Goal: Transaction & Acquisition: Subscribe to service/newsletter

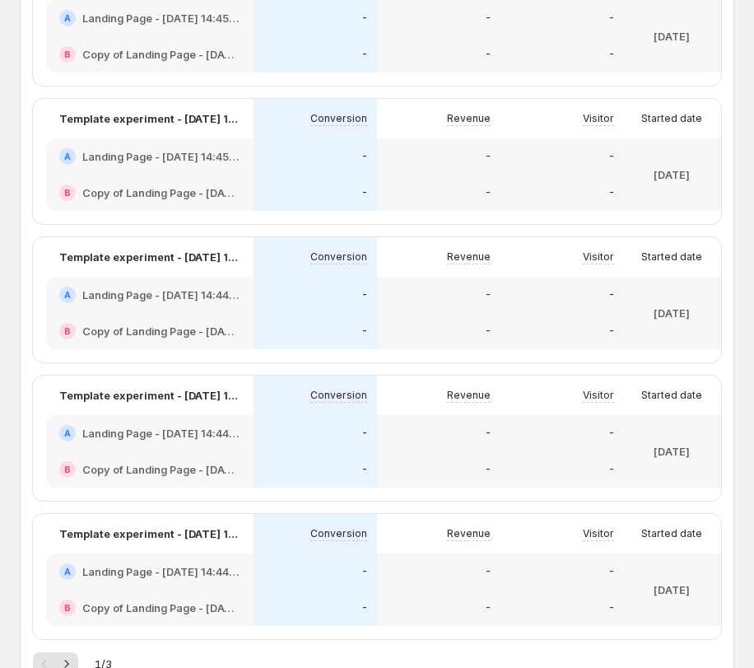
scroll to position [984, 0]
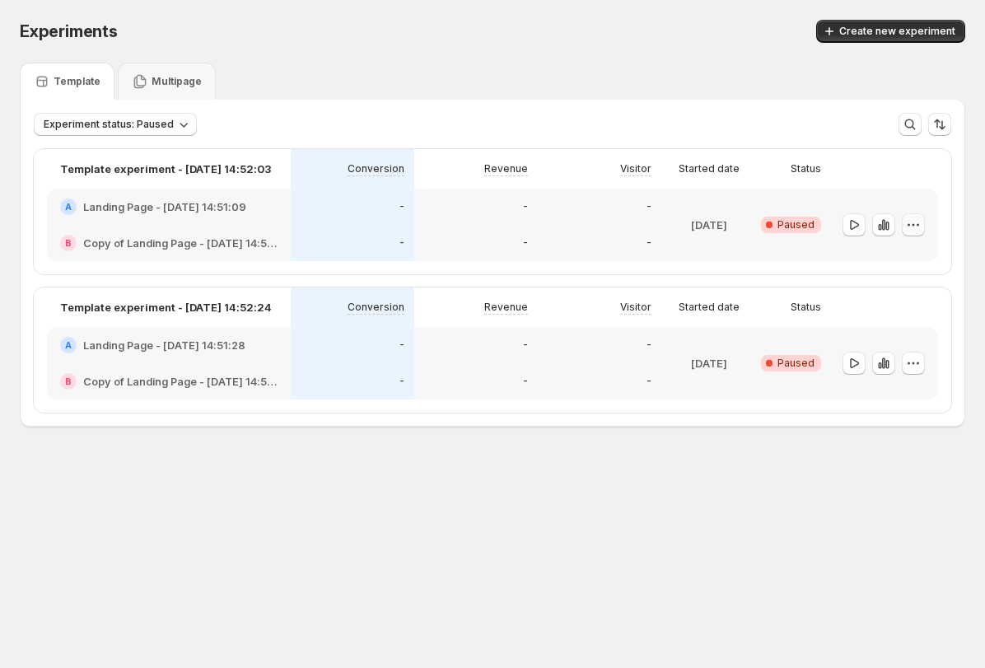
click at [754, 222] on icon "button" at bounding box center [913, 225] width 16 height 16
click at [754, 250] on span "Edit" at bounding box center [925, 258] width 80 height 16
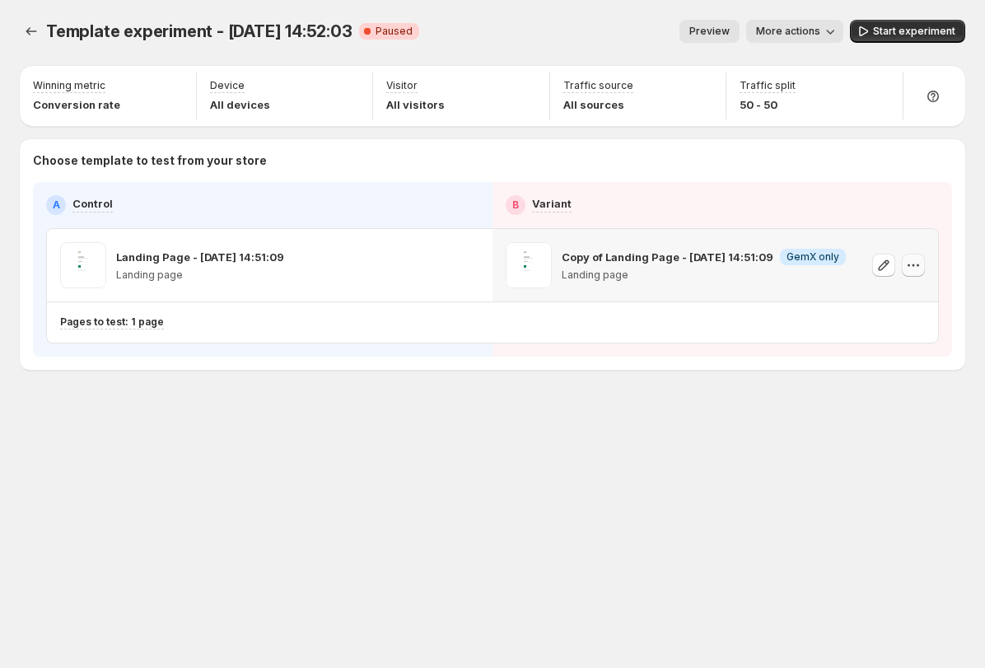
click at [754, 264] on icon "button" at bounding box center [914, 265] width 2 height 2
click at [754, 367] on span "Remove template" at bounding box center [905, 369] width 89 height 13
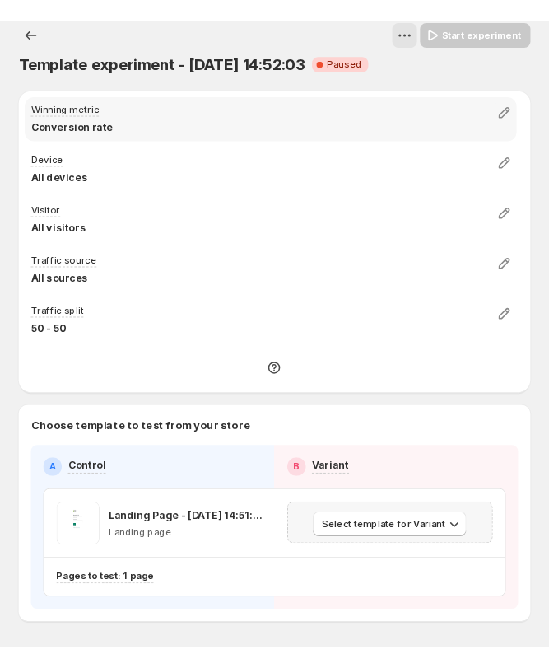
scroll to position [72, 0]
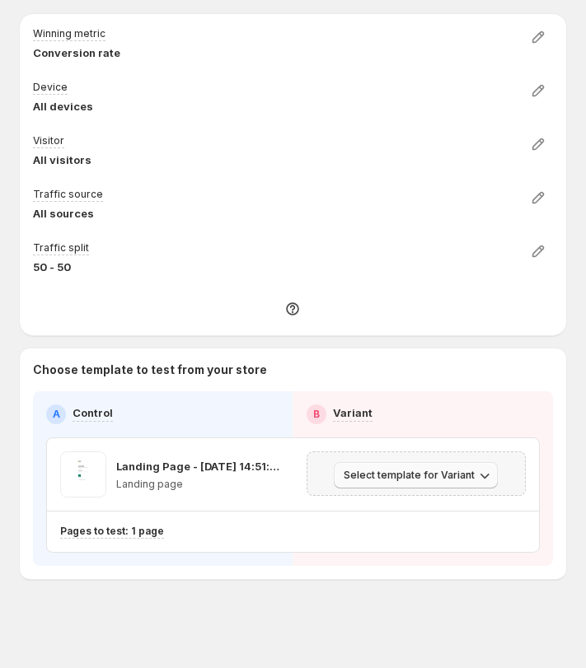
click at [439, 480] on span "Select template for Variant" at bounding box center [408, 475] width 131 height 13
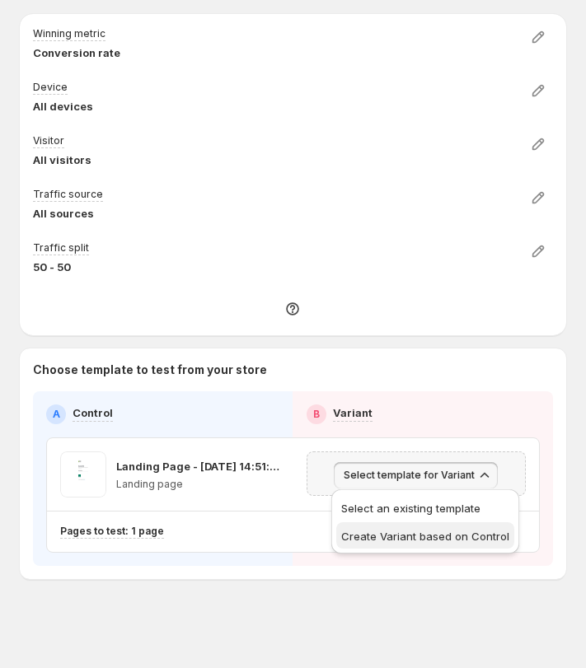
click at [465, 531] on span "Create Variant based on Control" at bounding box center [425, 536] width 168 height 13
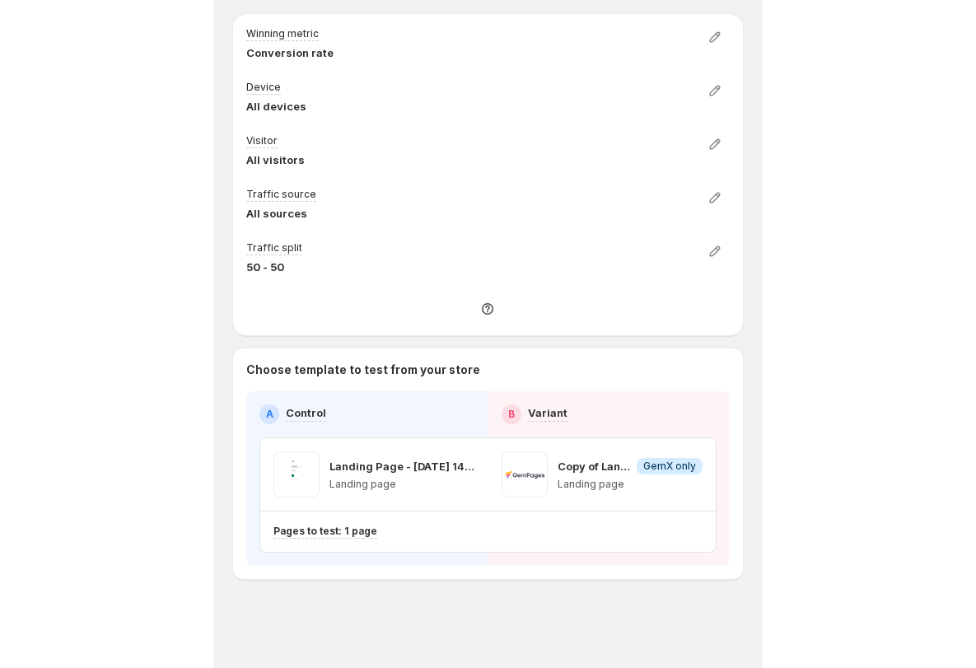
scroll to position [0, 0]
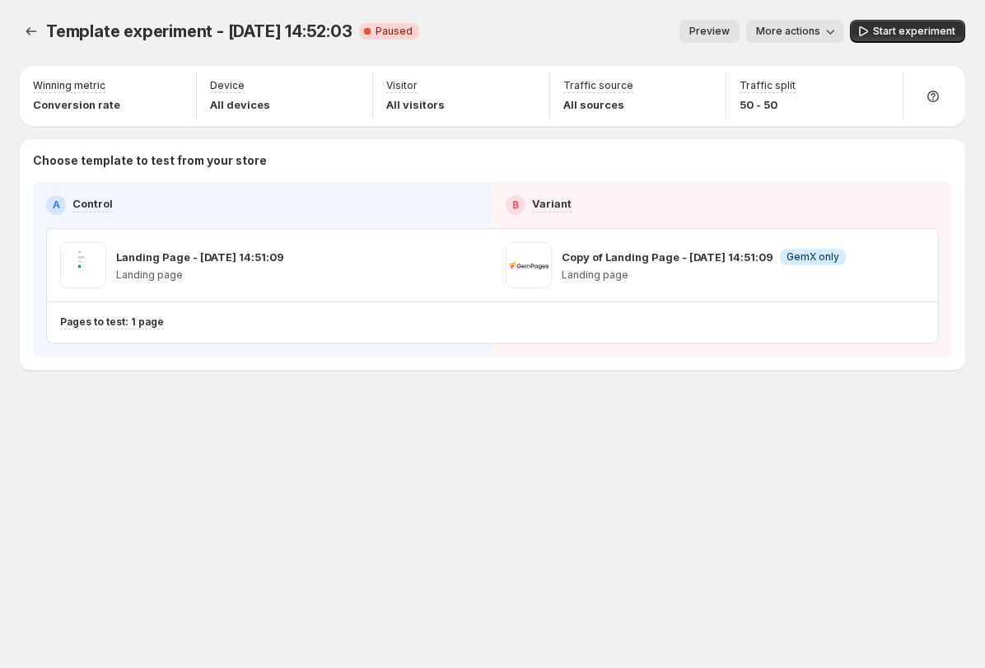
click at [178, 491] on div "Template experiment - Aug 21, 14:52:03. This page is ready Template experiment …" at bounding box center [492, 334] width 985 height 668
drag, startPoint x: 234, startPoint y: 430, endPoint x: 219, endPoint y: 425, distance: 15.6
click at [233, 430] on div "Template experiment - Aug 21, 14:52:03. This page is ready Template experiment …" at bounding box center [492, 229] width 985 height 459
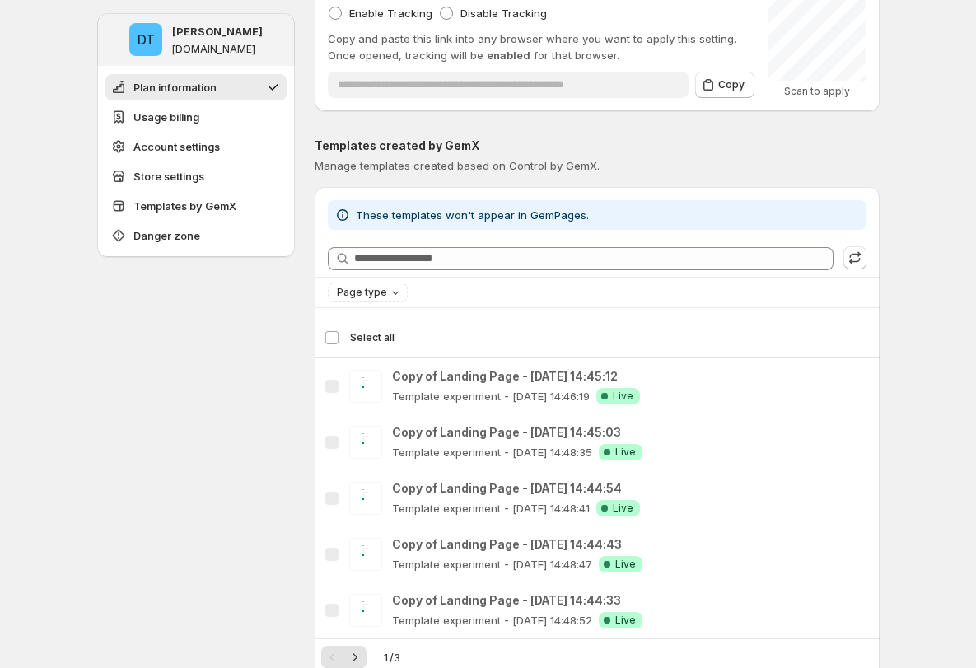
scroll to position [1534, 0]
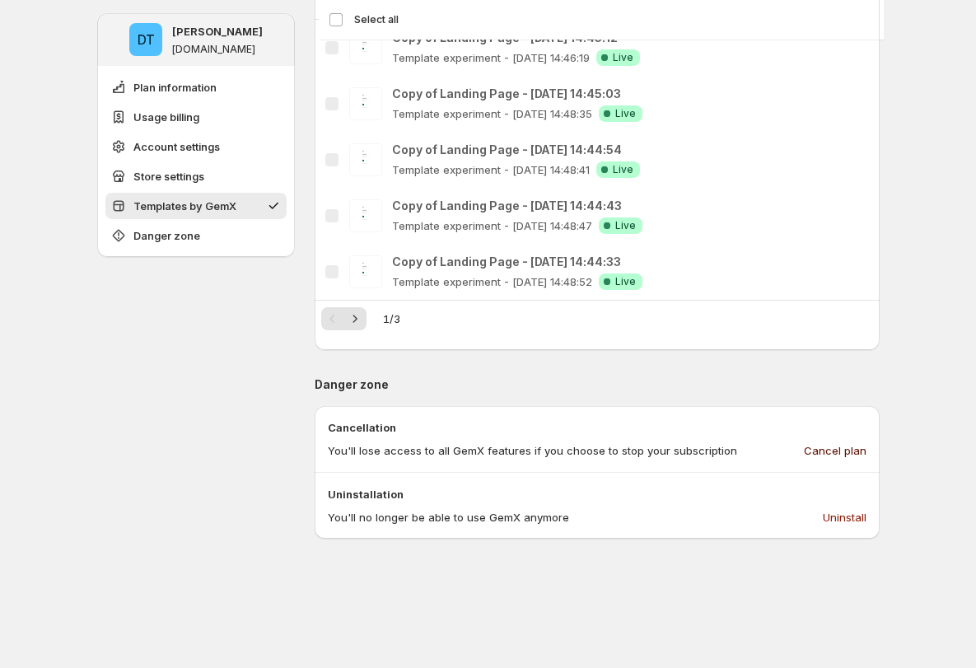
click at [754, 446] on span "Cancel plan" at bounding box center [835, 450] width 63 height 16
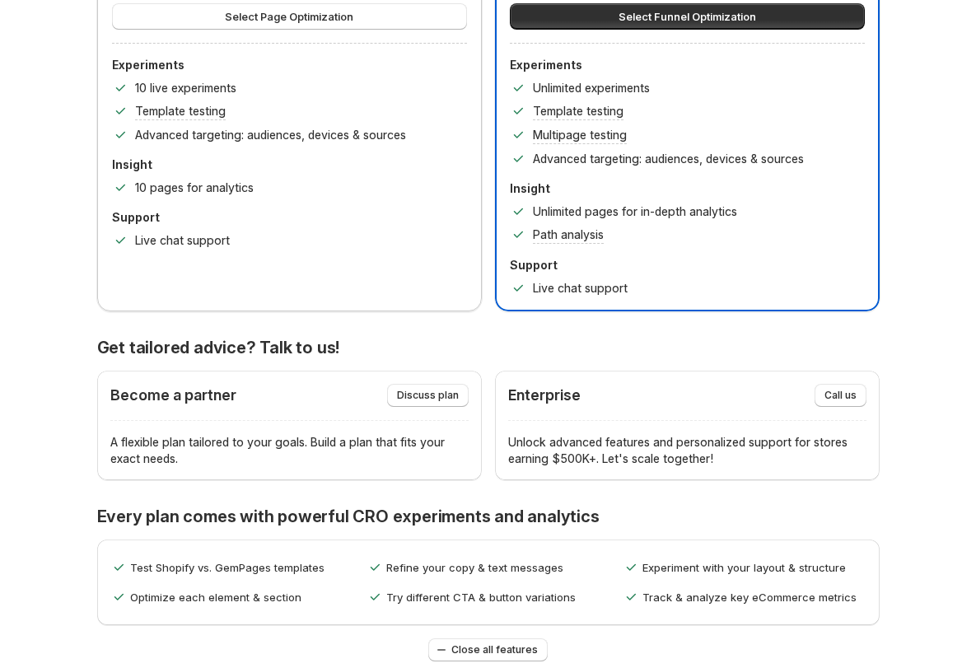
scroll to position [0, 0]
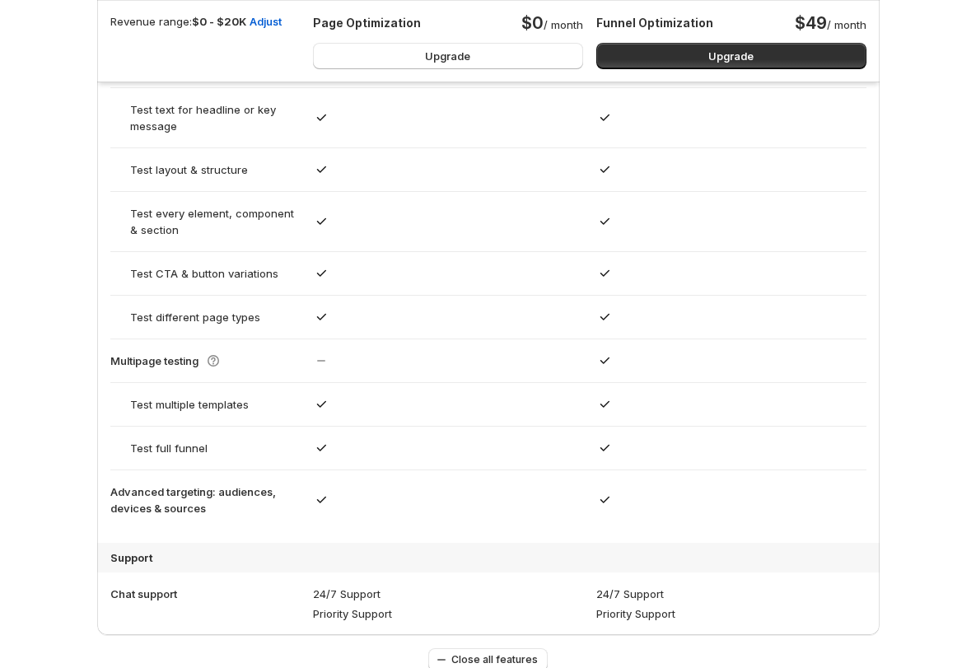
scroll to position [902, 0]
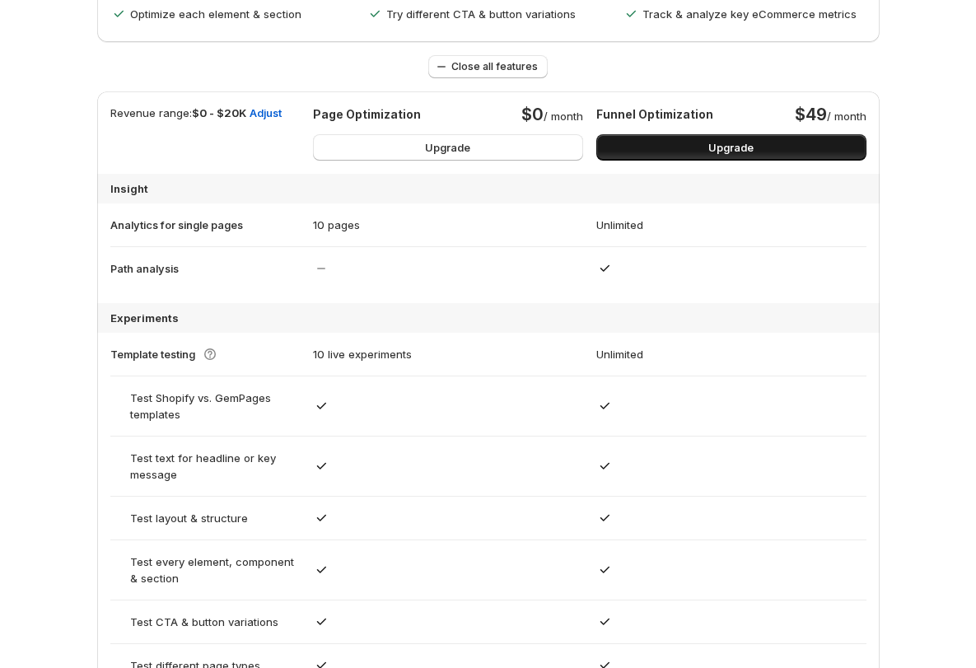
click at [754, 152] on button "Upgrade" at bounding box center [731, 147] width 270 height 26
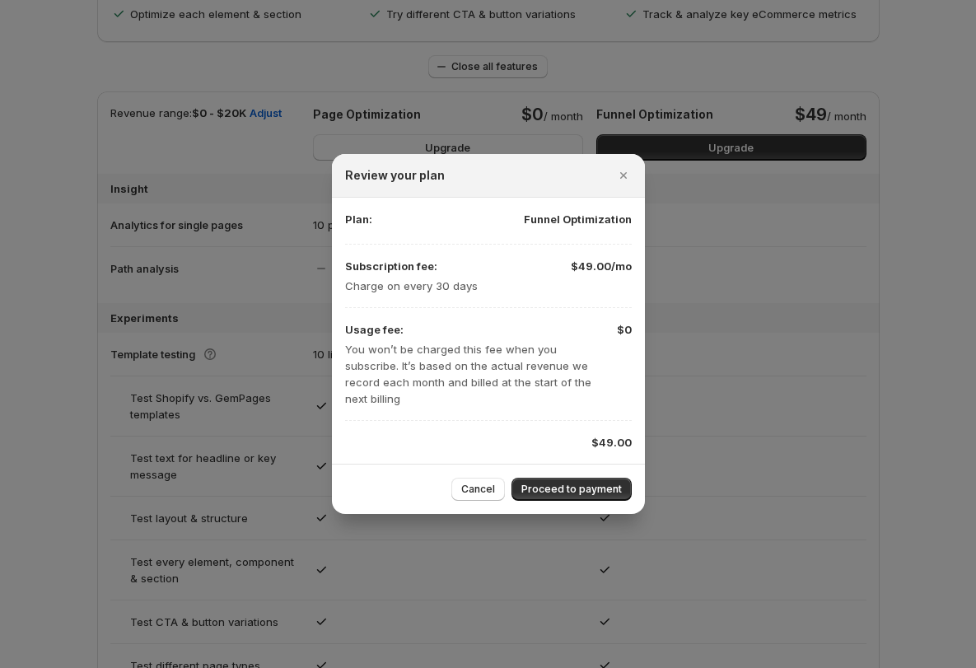
click at [620, 184] on icon "Close" at bounding box center [623, 175] width 16 height 16
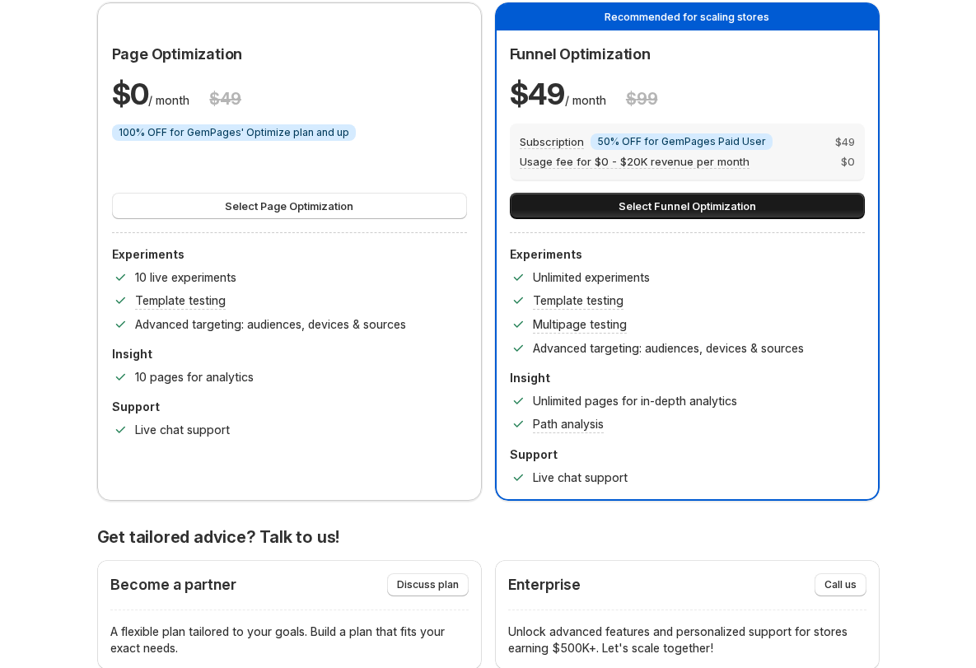
scroll to position [119, 0]
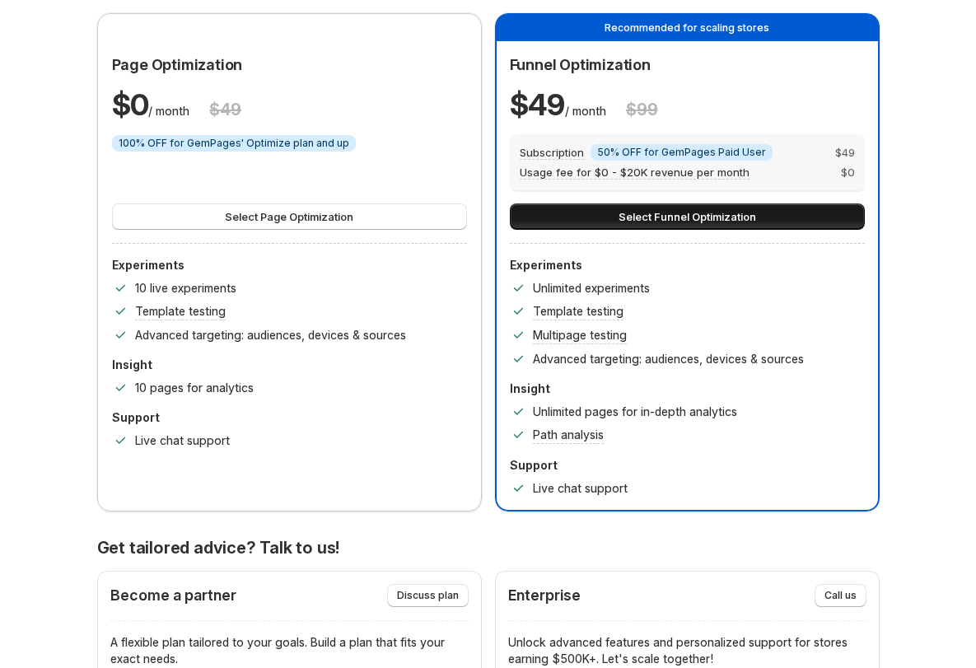
click at [695, 217] on span "Select Funnel Optimization" at bounding box center [688, 216] width 138 height 16
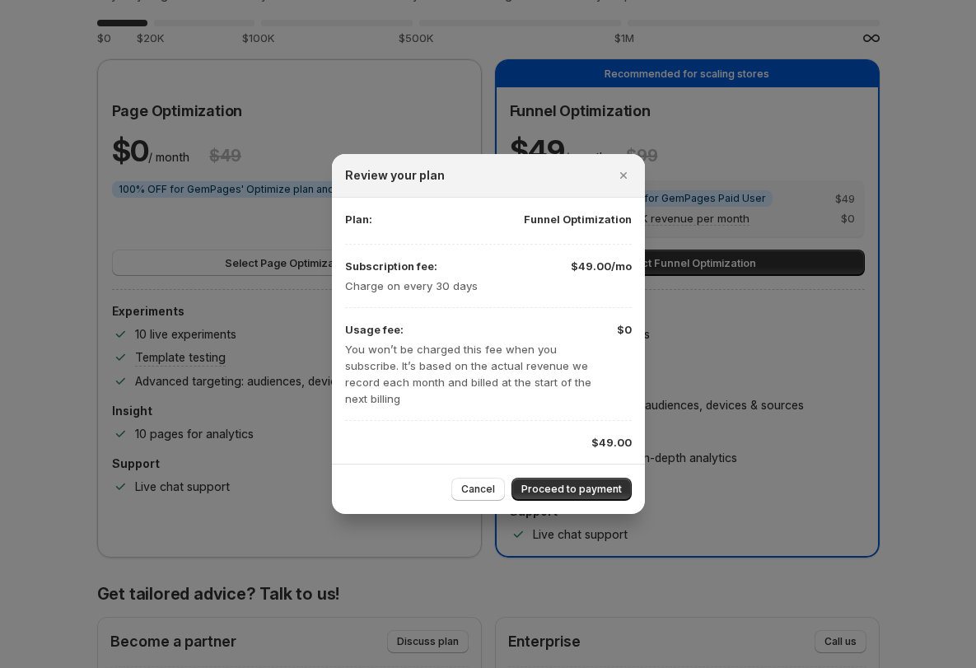
scroll to position [0, 0]
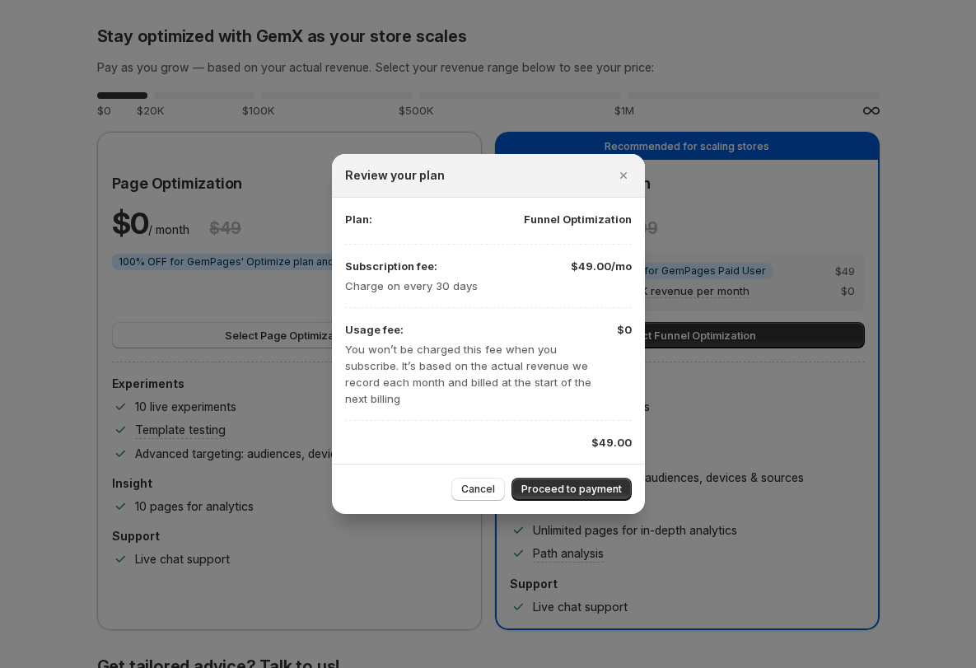
click at [409, 184] on h2 "Review your plan" at bounding box center [395, 175] width 100 height 16
copy div "Review your plan"
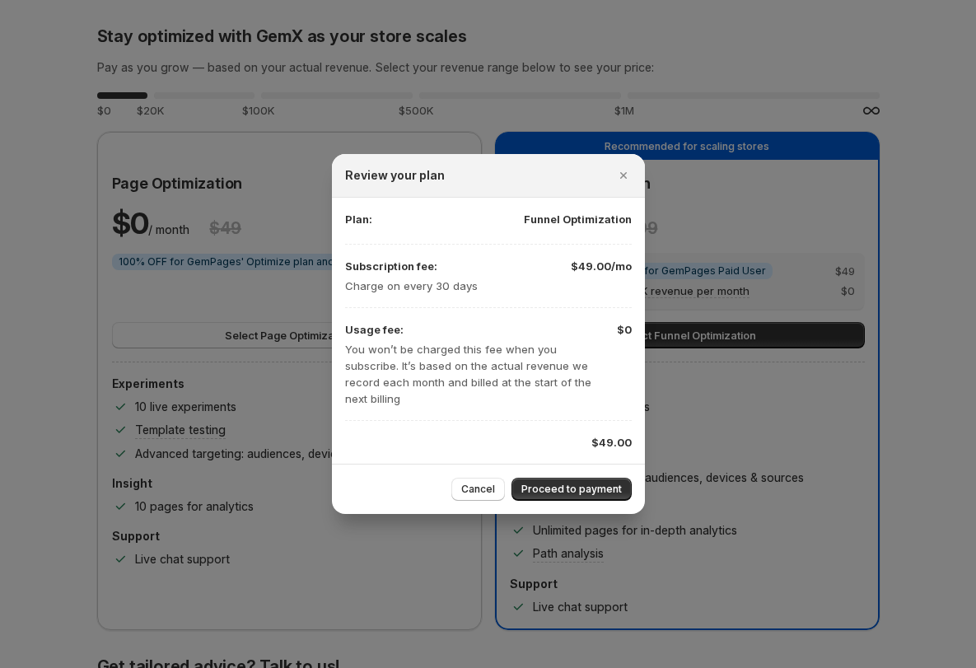
click at [571, 227] on p "Funnel Optimization" at bounding box center [578, 219] width 108 height 16
click at [570, 227] on p "Funnel Optimization" at bounding box center [578, 219] width 108 height 16
click at [402, 184] on h2 "Review your plan" at bounding box center [395, 175] width 100 height 16
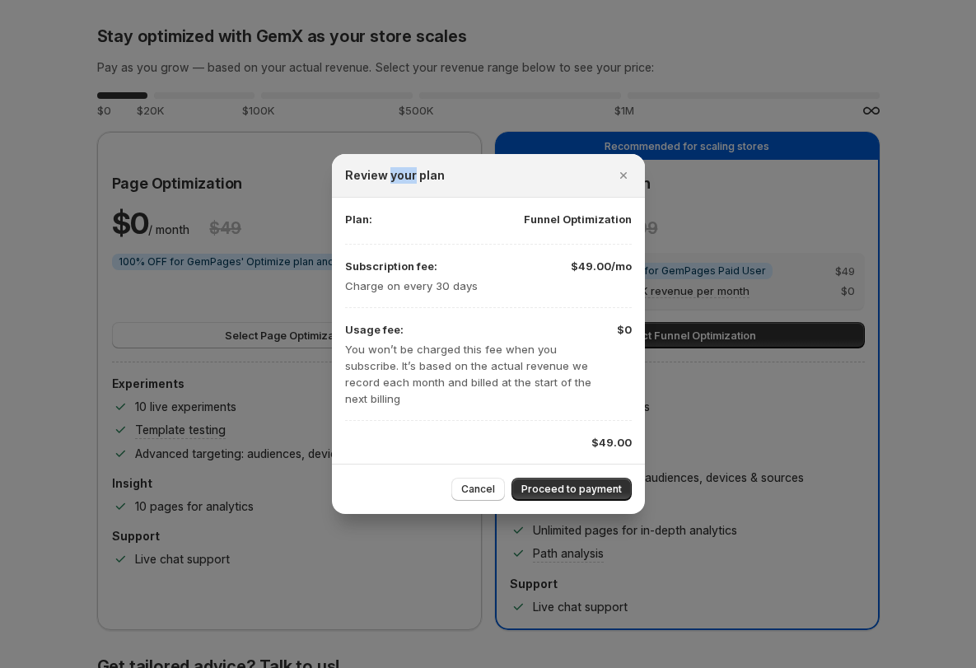
click at [402, 184] on h2 "Review your plan" at bounding box center [395, 175] width 100 height 16
click at [629, 178] on icon "Close" at bounding box center [623, 175] width 16 height 16
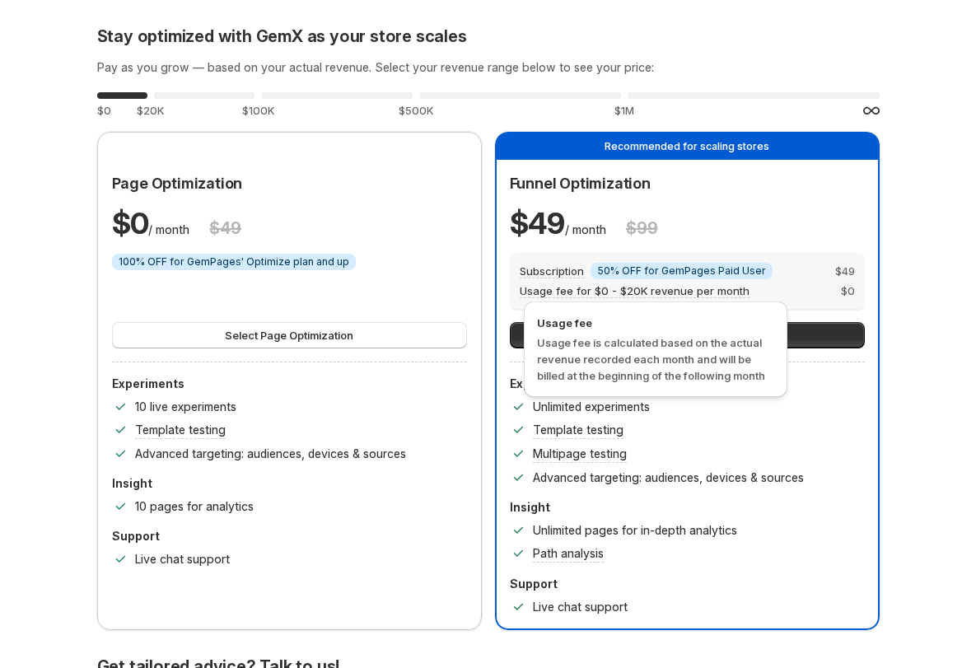
scroll to position [119, 0]
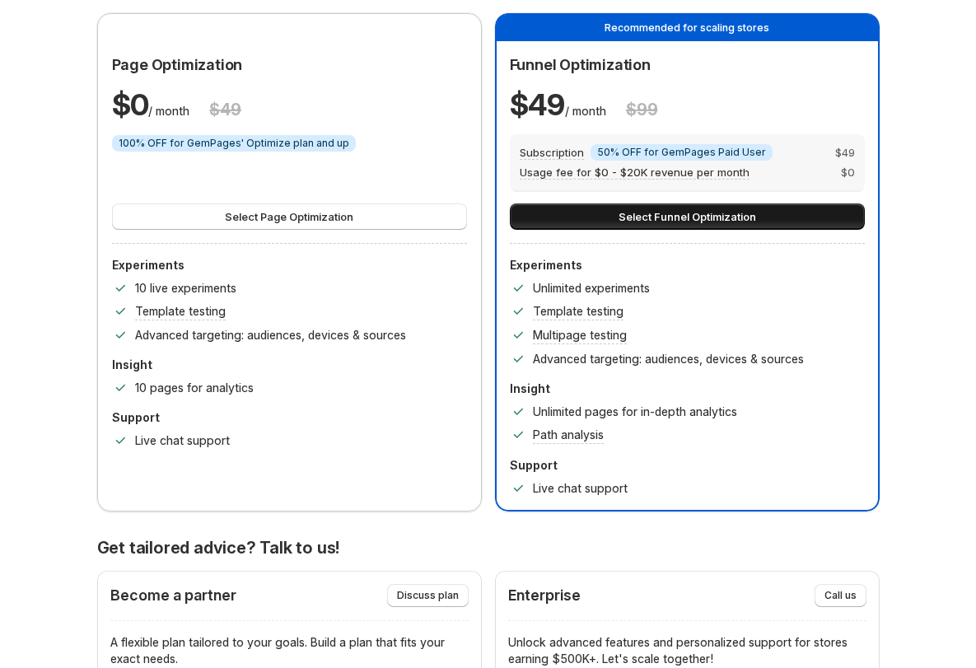
click at [613, 221] on button "Select Funnel Optimization" at bounding box center [687, 216] width 355 height 26
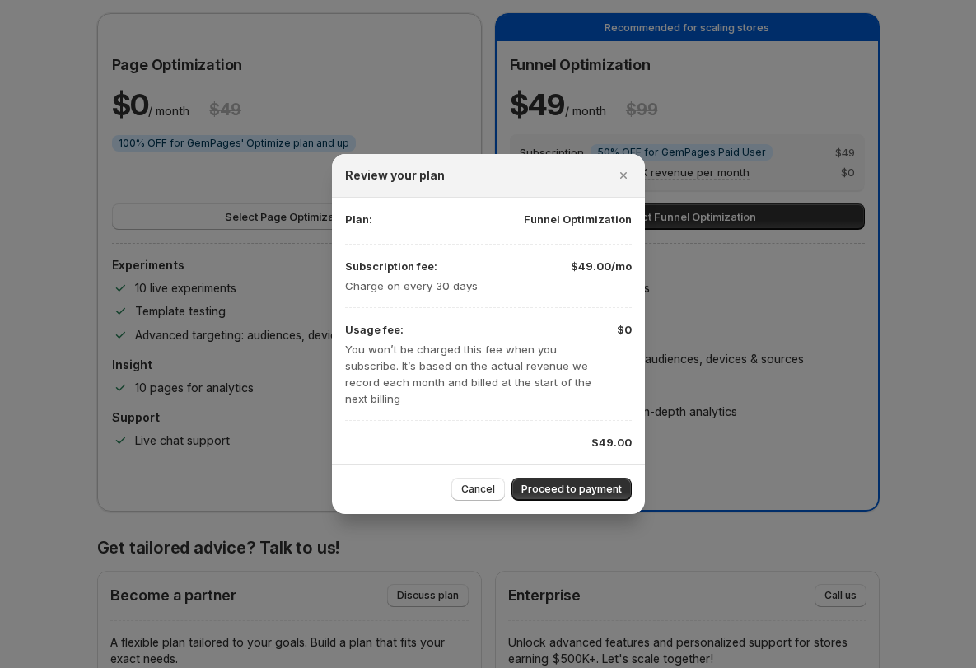
drag, startPoint x: 580, startPoint y: 472, endPoint x: 556, endPoint y: 465, distance: 25.0
click at [580, 478] on button "Proceed to payment" at bounding box center [571, 489] width 120 height 23
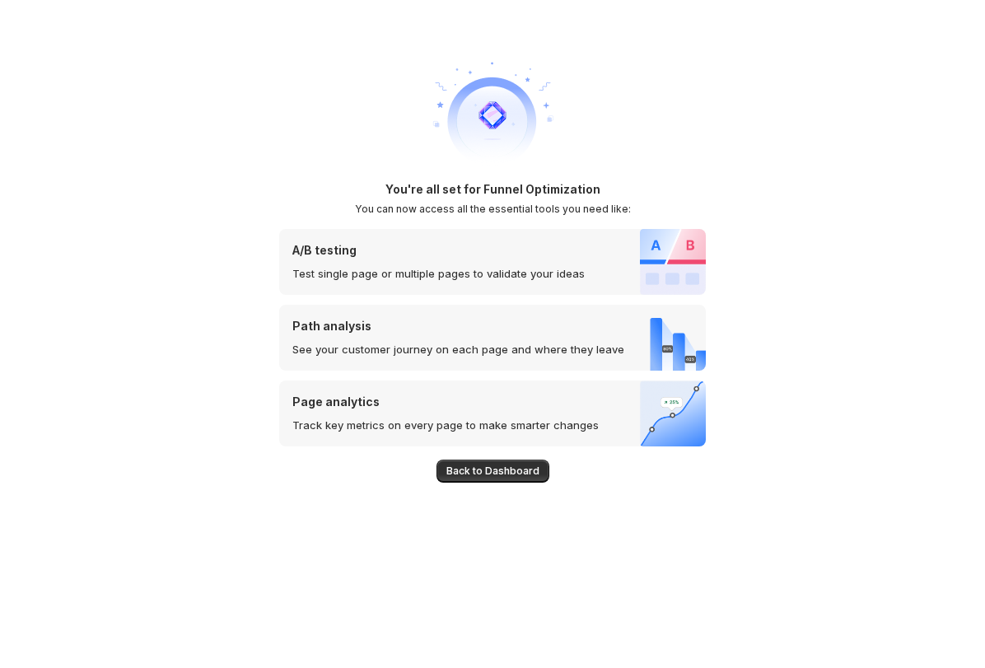
click at [508, 186] on h1 "You're all set for Funnel Optimization" at bounding box center [492, 189] width 215 height 16
click at [507, 187] on h1 "You're all set for Funnel Optimization" at bounding box center [492, 189] width 215 height 16
click at [516, 460] on button "Back to Dashboard" at bounding box center [493, 471] width 113 height 23
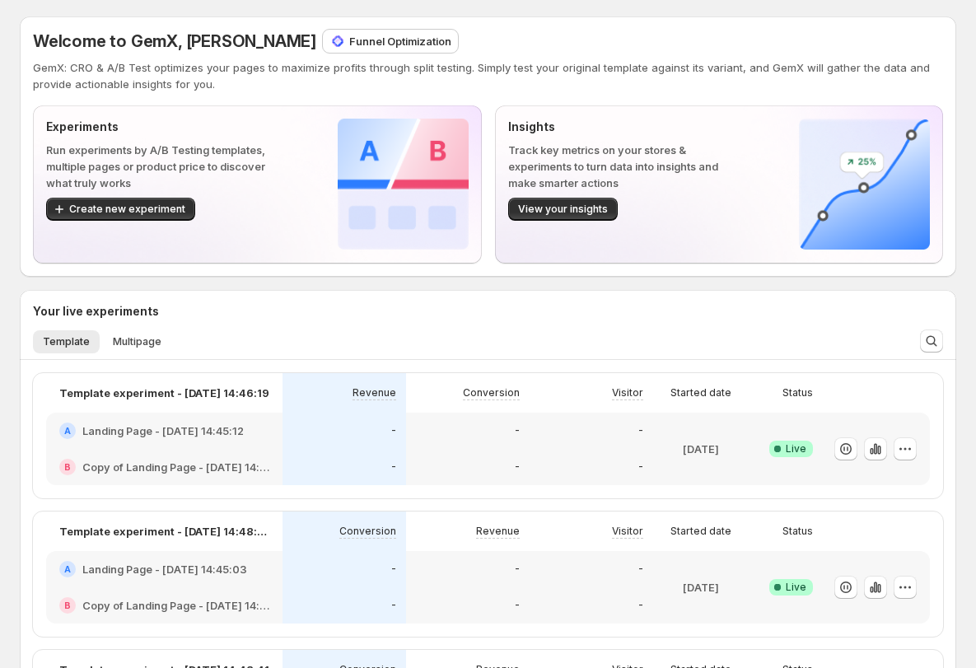
click at [369, 55] on div "Welcome to GemX, Duc Trinh Funnel Optimization GemX: CRO & A/B Test optimizes y…" at bounding box center [488, 61] width 910 height 63
click at [349, 44] on p "Funnel Optimization" at bounding box center [400, 41] width 102 height 16
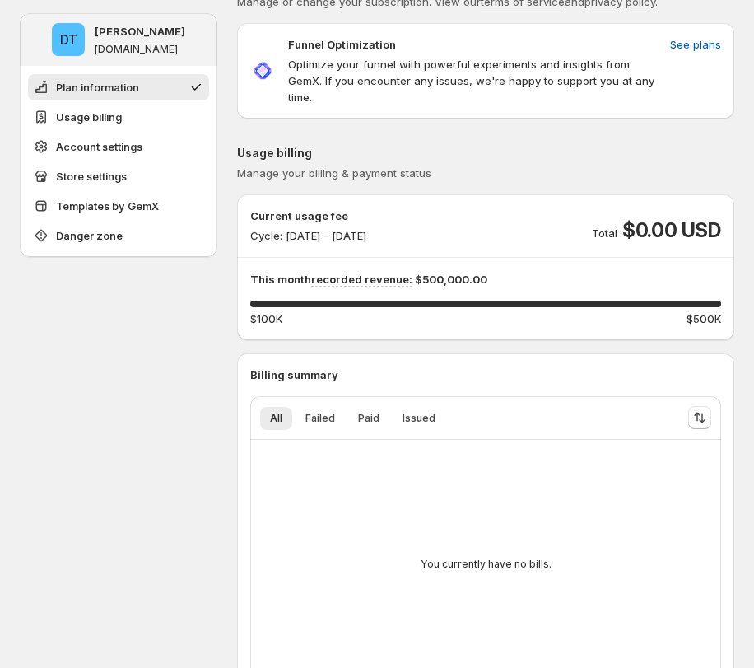
scroll to position [22, 0]
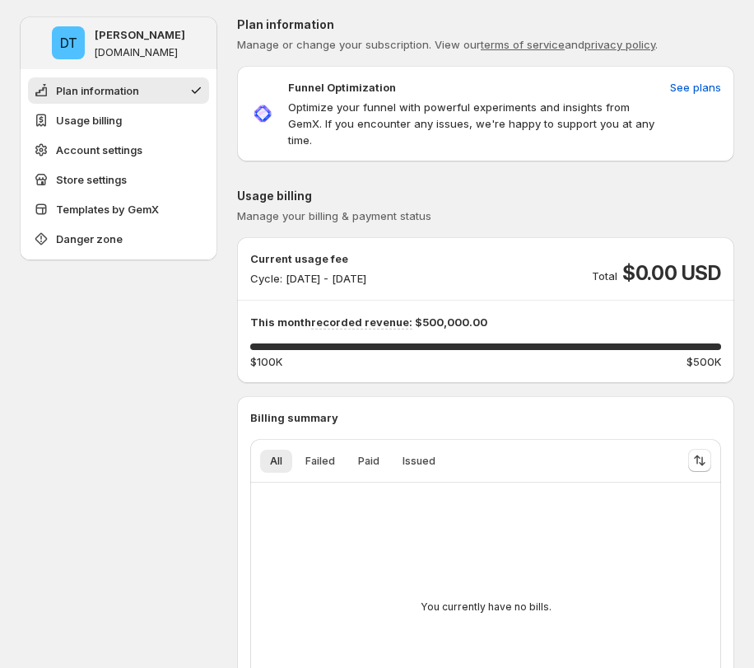
click at [367, 270] on p "Cycle: [DATE] - [DATE]" at bounding box center [308, 278] width 116 height 16
click at [564, 259] on div "Current usage fee Cycle: Sep 01, 2025 - Sep 30, 2025 Total $0.00 USD" at bounding box center [485, 268] width 471 height 36
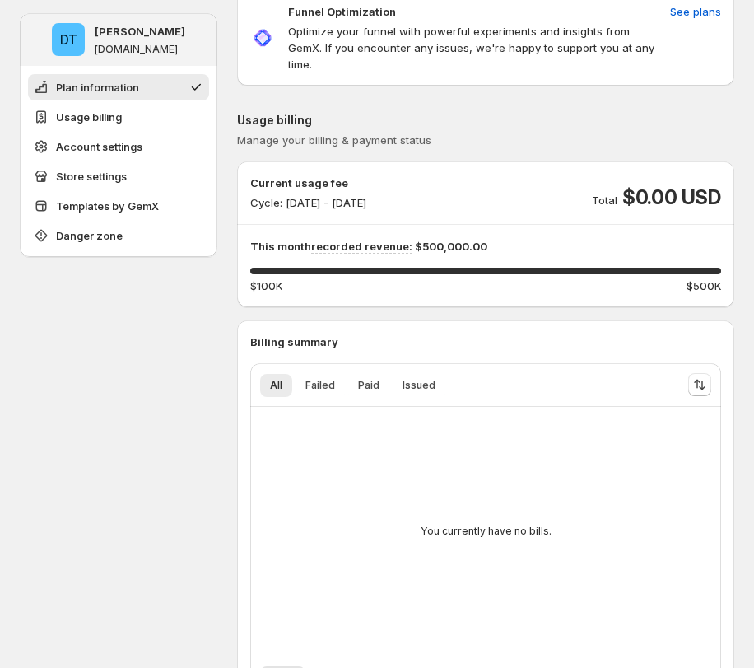
scroll to position [37, 0]
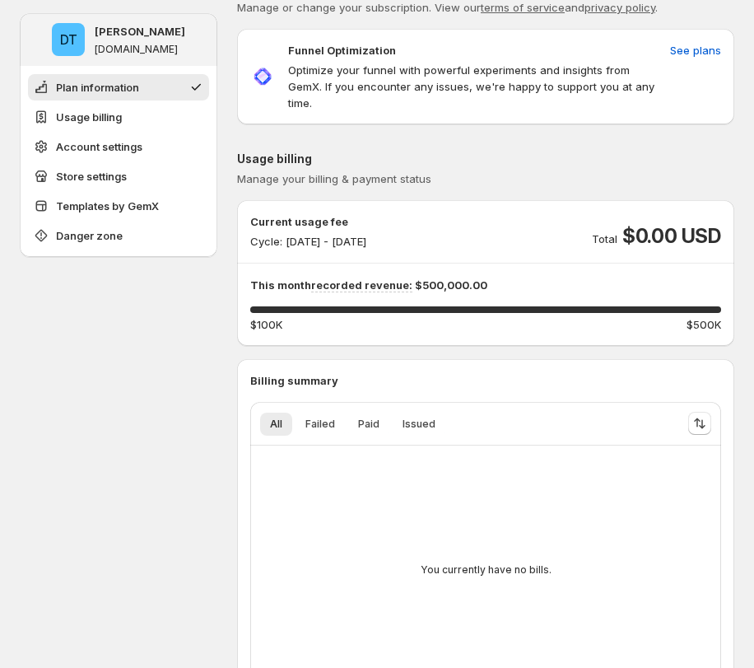
click at [652, 223] on span "$0.00 USD" at bounding box center [672, 236] width 99 height 26
click at [653, 223] on span "$0.00 USD" at bounding box center [672, 236] width 99 height 26
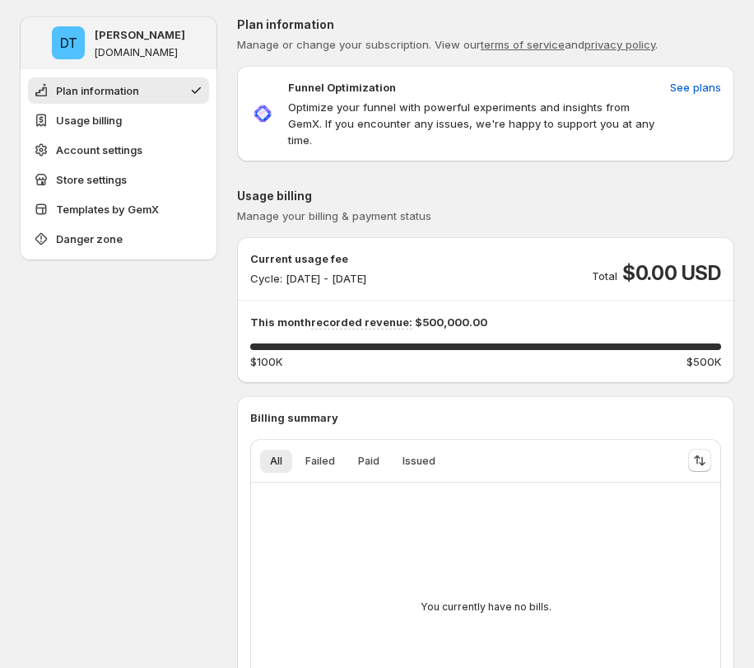
click at [522, 107] on p "Optimize your funnel with powerful experiments and insights from GemX. If you e…" at bounding box center [476, 123] width 376 height 49
click at [521, 105] on p "Optimize your funnel with powerful experiments and insights from GemX. If you e…" at bounding box center [476, 123] width 376 height 49
click at [521, 106] on p "Optimize your funnel with powerful experiments and insights from GemX. If you e…" at bounding box center [476, 123] width 376 height 49
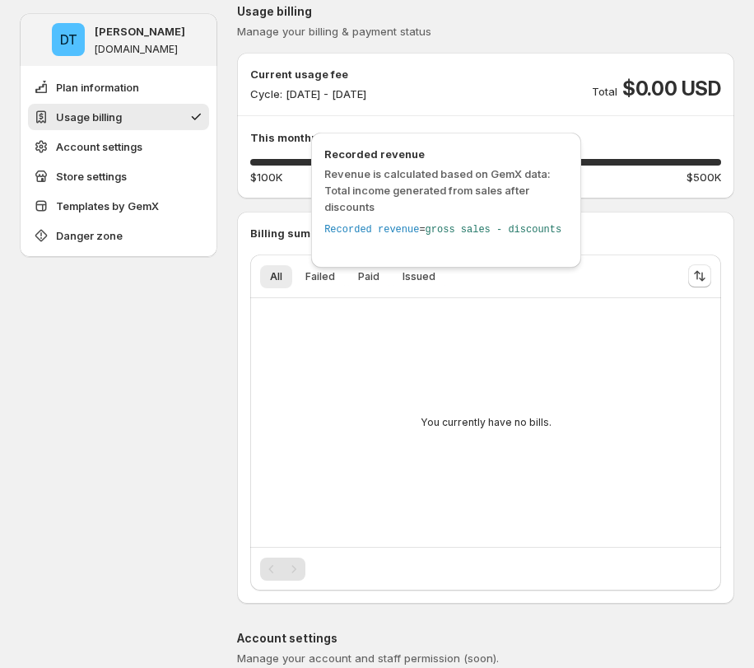
scroll to position [273, 0]
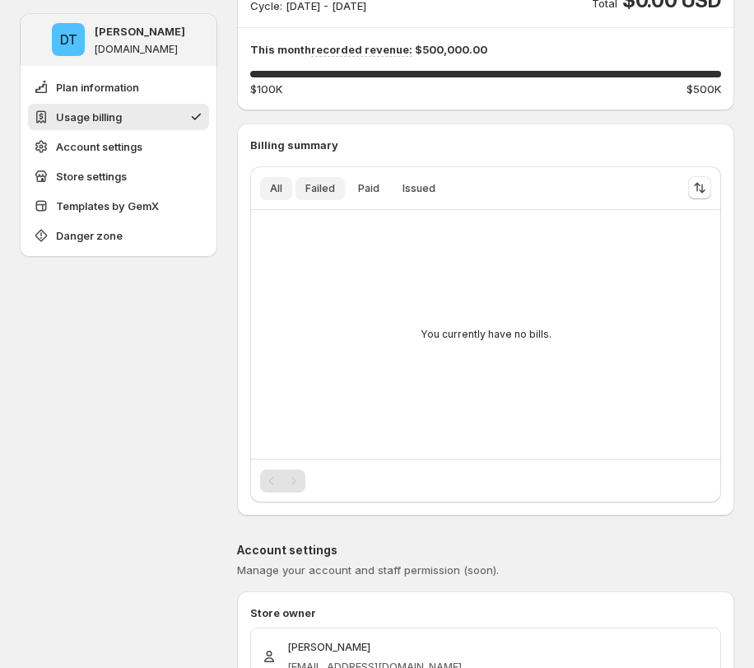
click at [324, 182] on span "Failed" at bounding box center [321, 188] width 30 height 13
click at [370, 177] on button "Paid" at bounding box center [368, 188] width 41 height 23
drag, startPoint x: 417, startPoint y: 170, endPoint x: 341, endPoint y: 168, distance: 75.8
click at [416, 182] on span "Issued" at bounding box center [419, 188] width 33 height 13
click at [294, 176] on ul "All Failed Paid Issued More views" at bounding box center [463, 187] width 412 height 23
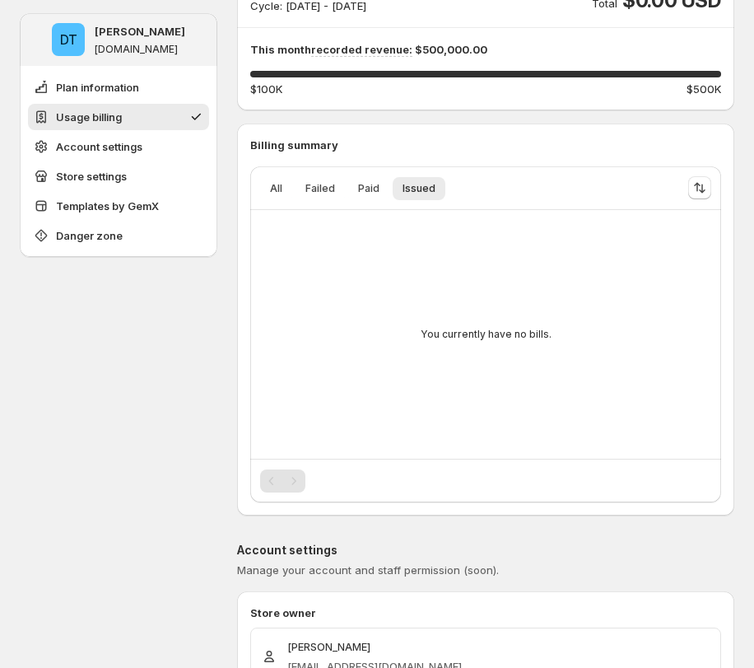
click at [259, 170] on div "All Failed Paid Issued More views All Failed Paid Issued More views" at bounding box center [462, 188] width 425 height 36
click at [277, 182] on span "All" at bounding box center [276, 188] width 12 height 13
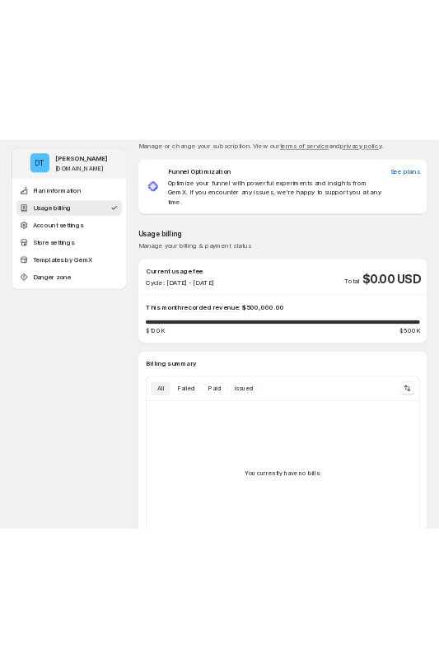
scroll to position [0, 0]
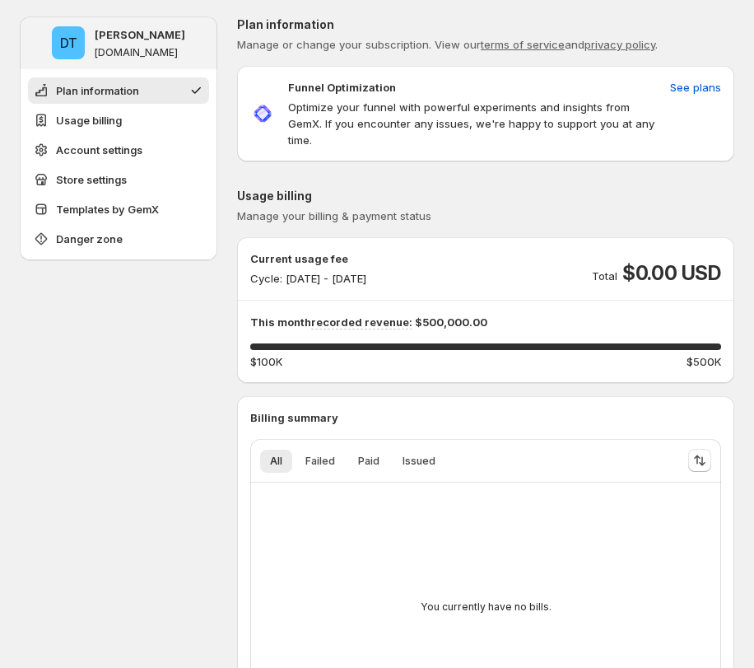
click at [362, 270] on p "Cycle: [DATE] - [DATE]" at bounding box center [308, 278] width 116 height 16
click at [601, 268] on p "Total" at bounding box center [605, 276] width 26 height 16
click at [665, 260] on span "$0.00 USD" at bounding box center [672, 273] width 99 height 26
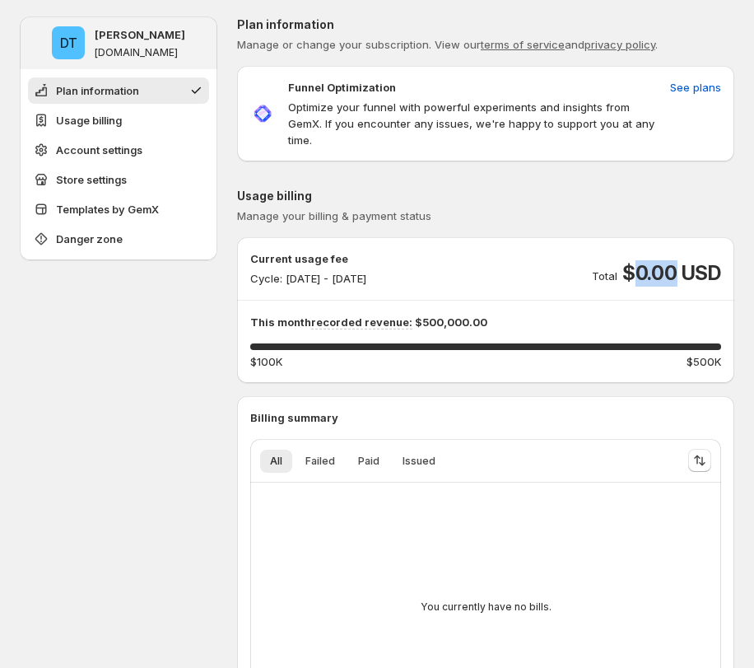
click at [665, 260] on span "$0.00 USD" at bounding box center [672, 273] width 99 height 26
click at [707, 87] on span "See plans" at bounding box center [695, 87] width 51 height 16
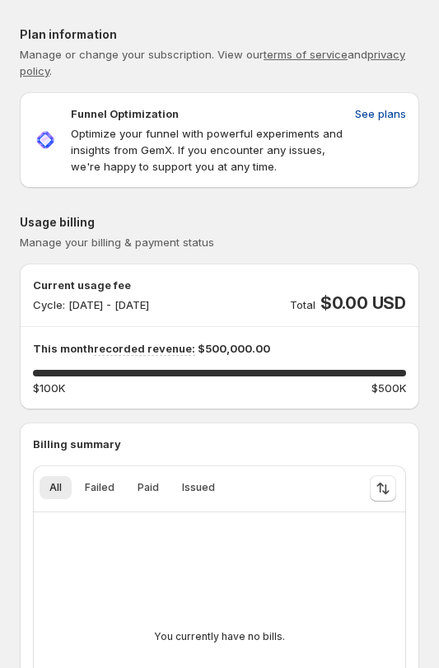
click at [395, 111] on span "See plans" at bounding box center [380, 113] width 51 height 16
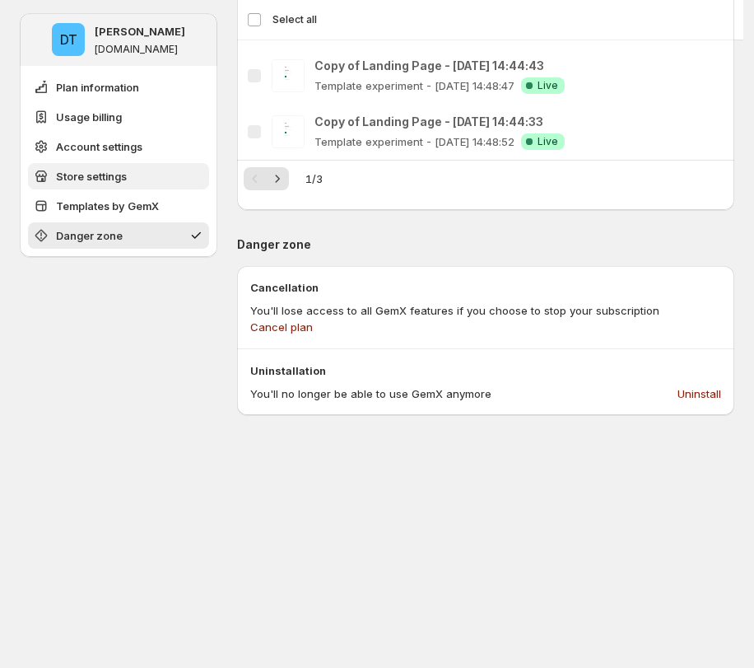
scroll to position [1912, 0]
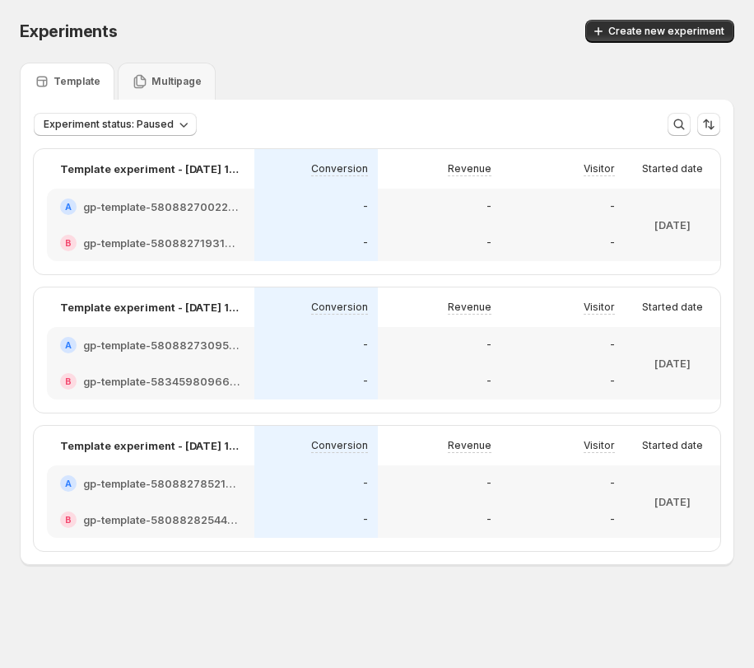
scroll to position [13, 0]
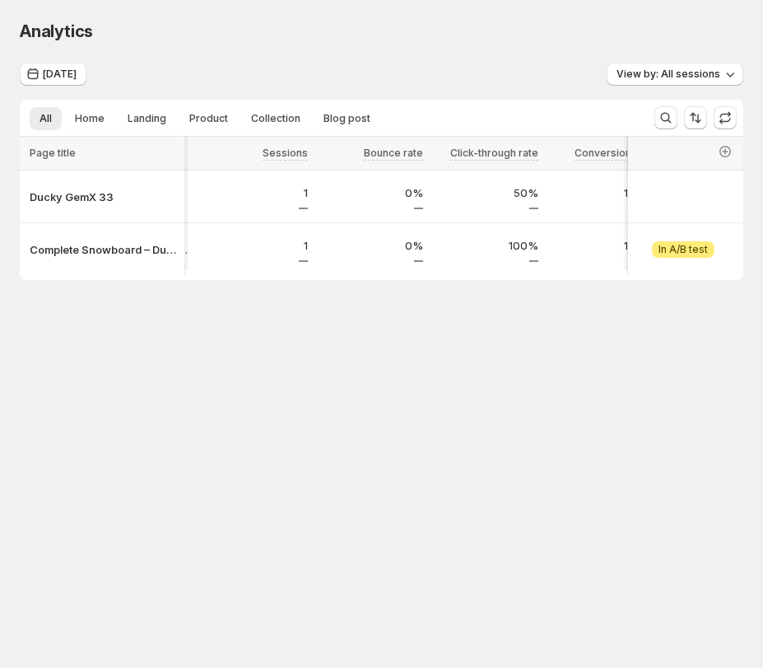
scroll to position [0, 169]
drag, startPoint x: 683, startPoint y: 287, endPoint x: 737, endPoint y: 291, distance: 54.5
click at [447, 292] on div "Analytics. This page is ready Analytics Sep 03, 2025 View by: All sessions All …" at bounding box center [381, 184] width 763 height 369
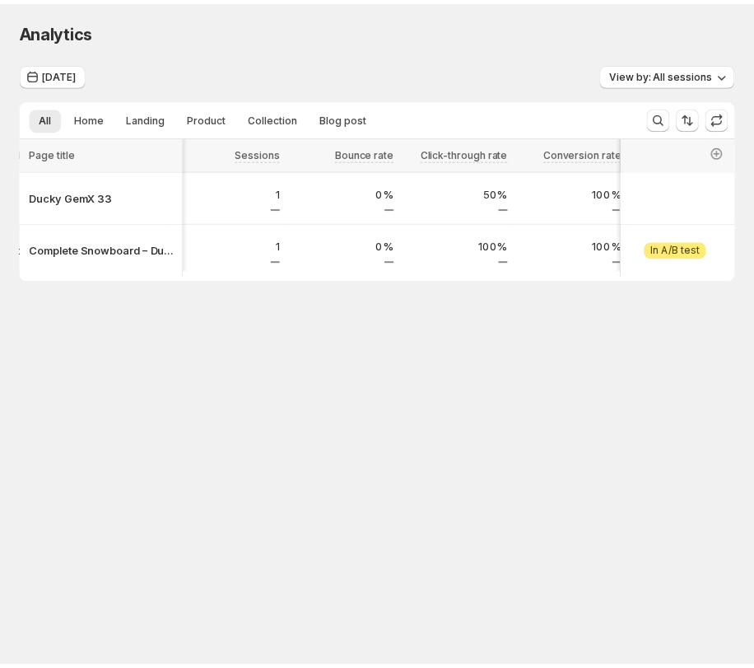
scroll to position [0, 182]
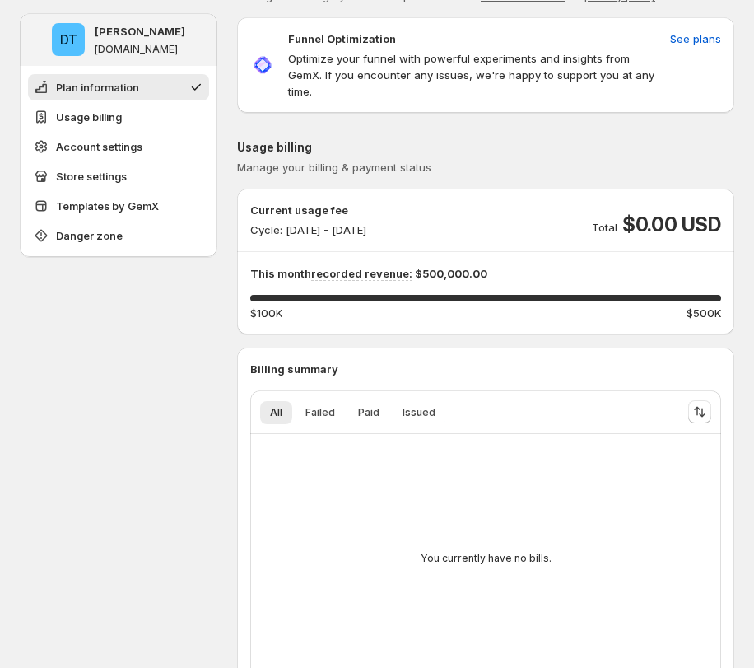
scroll to position [54, 0]
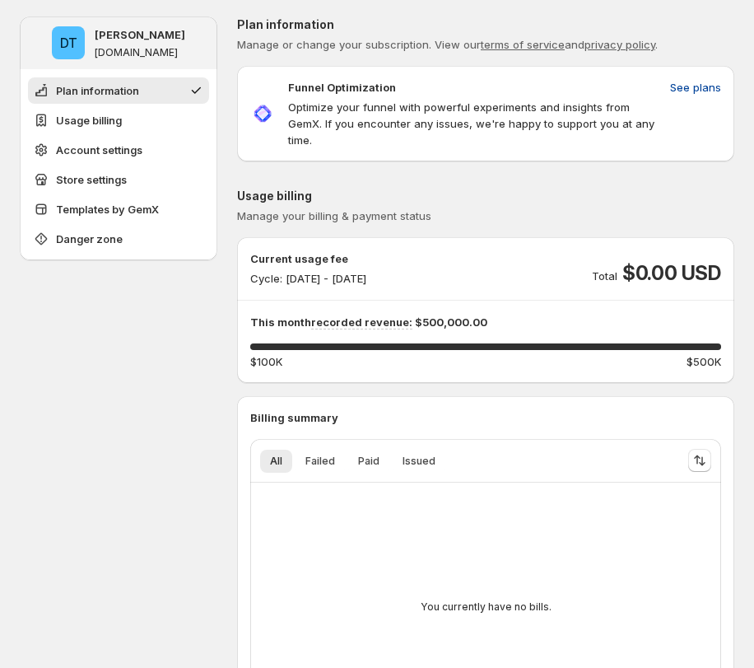
click at [701, 83] on span "See plans" at bounding box center [695, 87] width 51 height 16
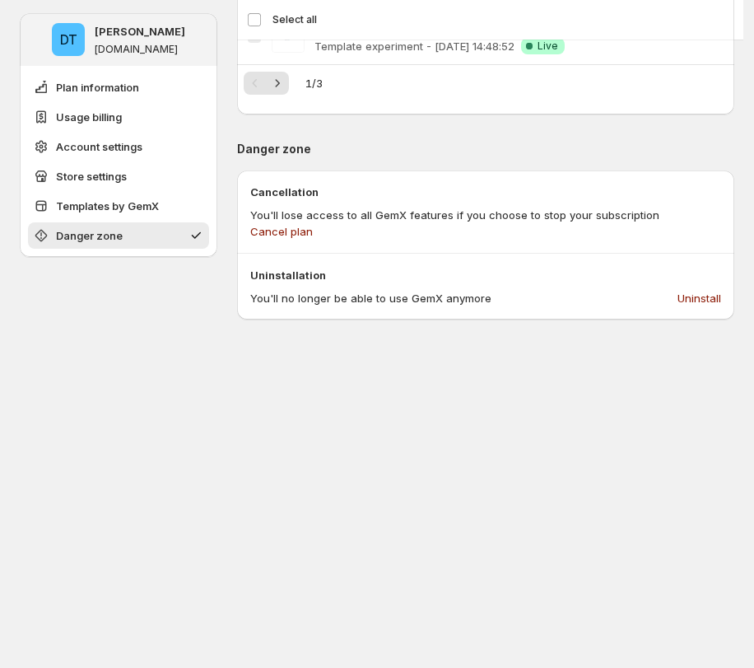
scroll to position [1782, 0]
